Goal: Answer question/provide support

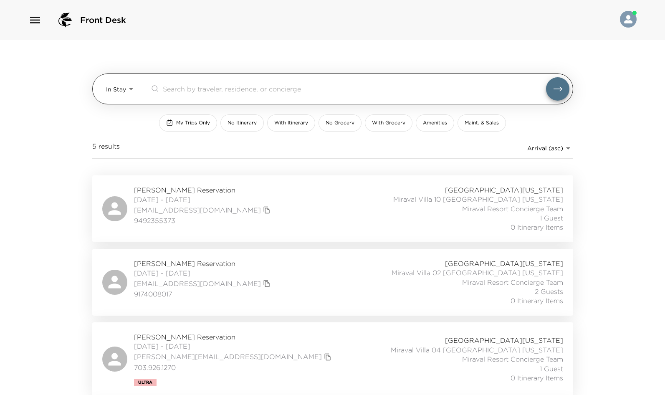
click at [120, 84] on body "Front Desk In Stay In-Stay ​ My Trips Only No Itinerary With Itinerary No Groce…" at bounding box center [332, 197] width 665 height 395
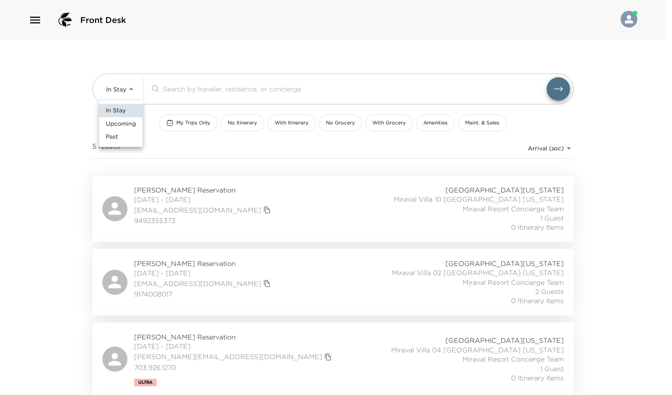
click at [175, 59] on div at bounding box center [336, 197] width 672 height 395
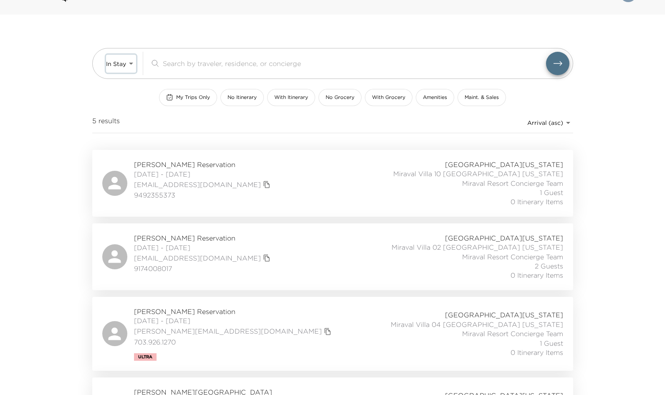
scroll to position [23, 0]
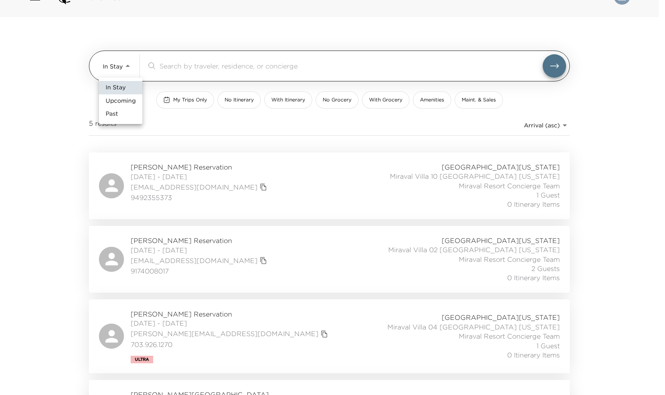
click at [119, 67] on body "Front Desk In Stay In-Stay ​ My Trips Only No Itinerary With Itinerary No Groce…" at bounding box center [332, 174] width 665 height 395
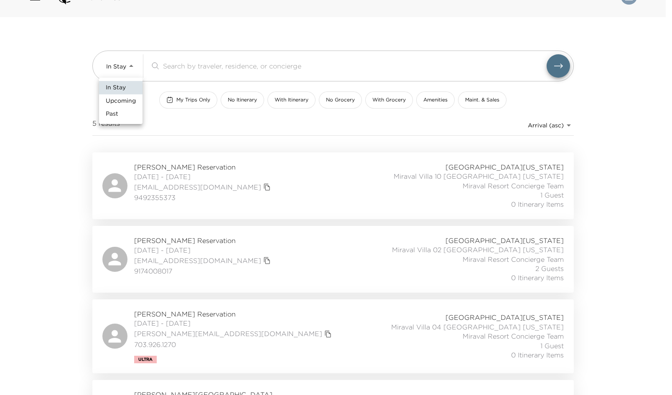
click at [120, 104] on span "Upcoming" at bounding box center [121, 101] width 30 height 8
type input "Upcoming"
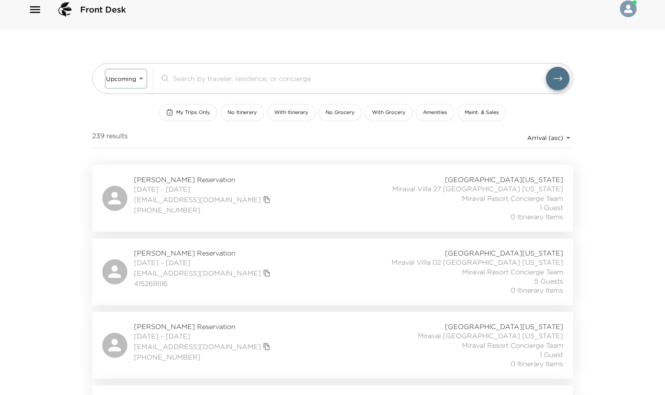
scroll to position [0, 0]
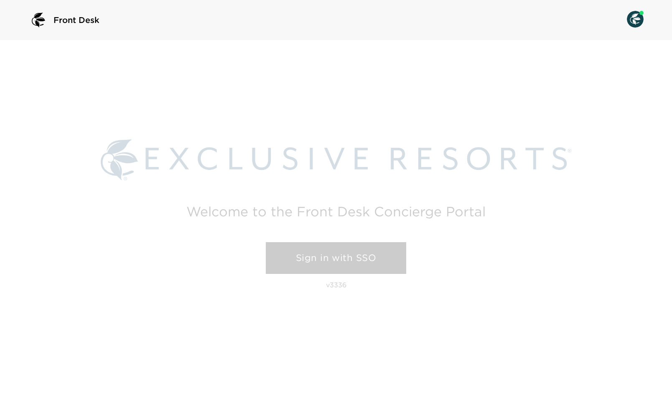
click at [345, 258] on link "Sign in with SSO" at bounding box center [336, 258] width 140 height 32
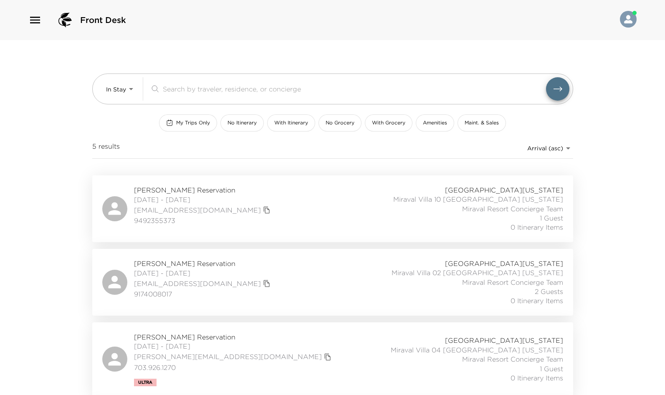
click at [330, 195] on div "Jere Lipofsky Reservation 09/28/2025 - 10/01/2025 jlipofsky@gmail.com 949235537…" at bounding box center [332, 208] width 461 height 47
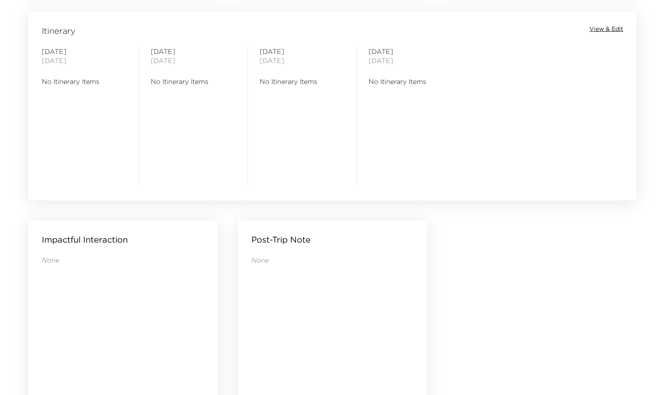
scroll to position [793, 0]
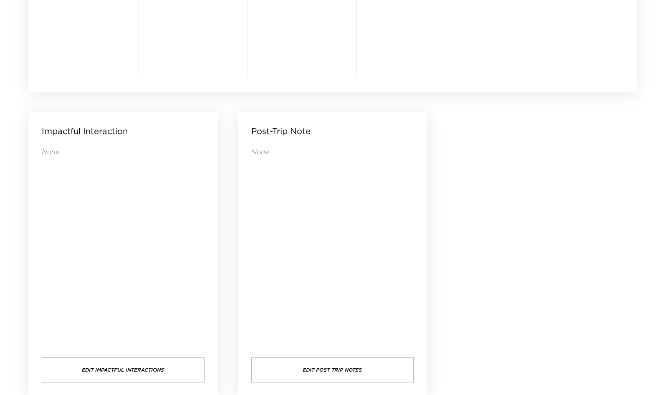
click at [337, 374] on button "Edit Post Trip Notes" at bounding box center [332, 369] width 163 height 25
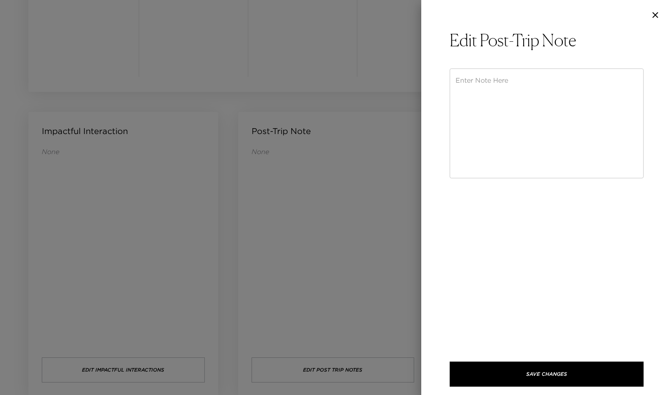
click at [525, 101] on textarea at bounding box center [546, 124] width 182 height 96
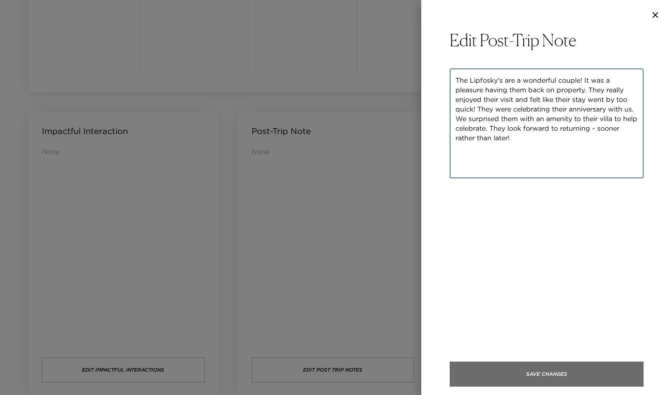
type textarea "The Lipfosky's are a wonderful couple! It was a pleasure having them back on pr…"
click at [563, 372] on button "Save Changes" at bounding box center [546, 374] width 194 height 25
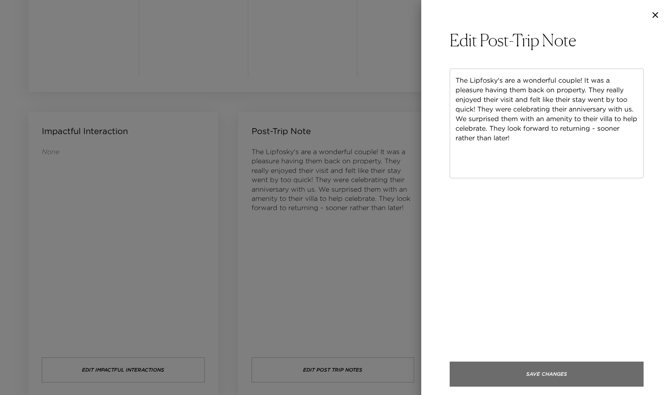
click at [557, 375] on button "Save Changes" at bounding box center [546, 374] width 194 height 25
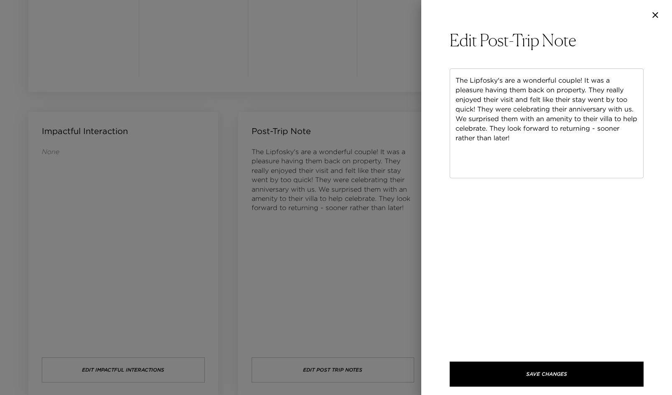
click at [653, 13] on icon "button" at bounding box center [655, 15] width 6 height 6
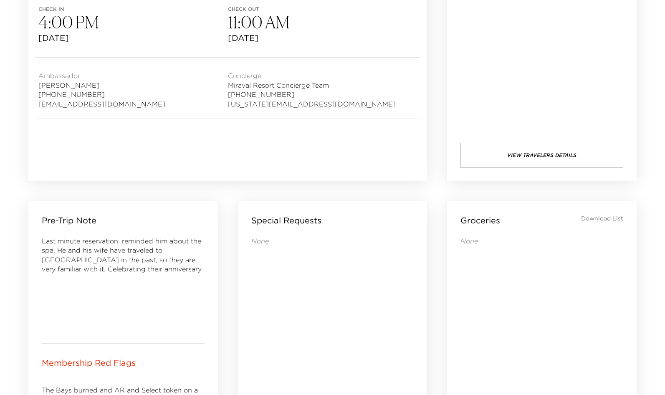
scroll to position [0, 0]
